Goal: Task Accomplishment & Management: Manage account settings

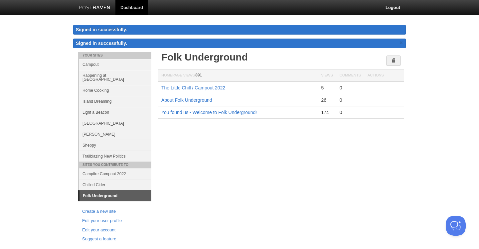
click at [118, 153] on link "Trailblazing New Politics" at bounding box center [115, 156] width 72 height 11
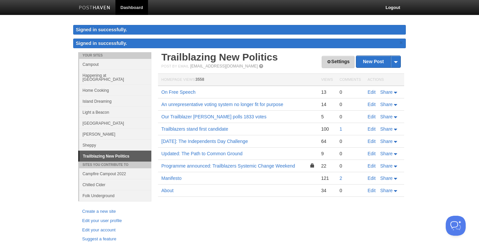
click at [337, 63] on link "Settings" at bounding box center [338, 62] width 33 height 12
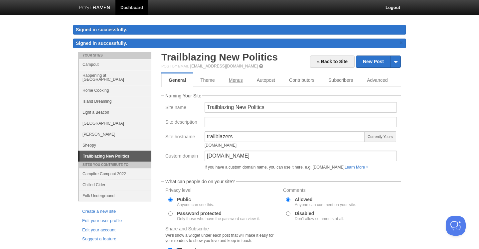
click at [234, 81] on link "Menus" at bounding box center [236, 80] width 28 height 13
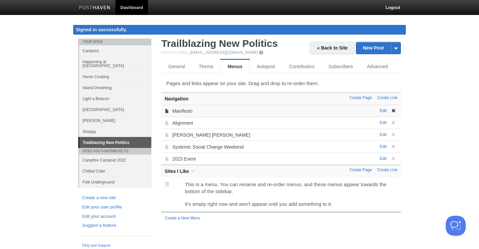
click at [382, 111] on link "Edit" at bounding box center [383, 110] width 7 height 5
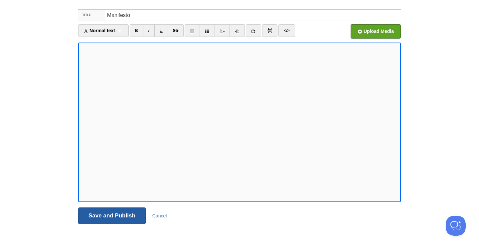
scroll to position [35, 0]
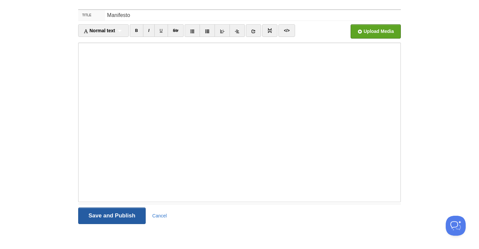
click at [101, 216] on input "Save and Publish" at bounding box center [112, 216] width 68 height 17
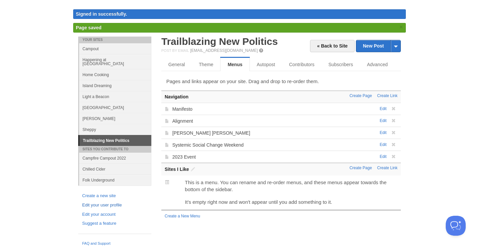
scroll to position [10, 0]
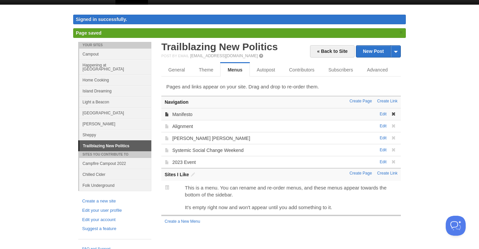
click at [182, 118] on div "Edit Manifesto" at bounding box center [281, 114] width 240 height 12
click at [183, 116] on link "Manifesto" at bounding box center [182, 114] width 20 height 5
